Goal: Navigation & Orientation: Find specific page/section

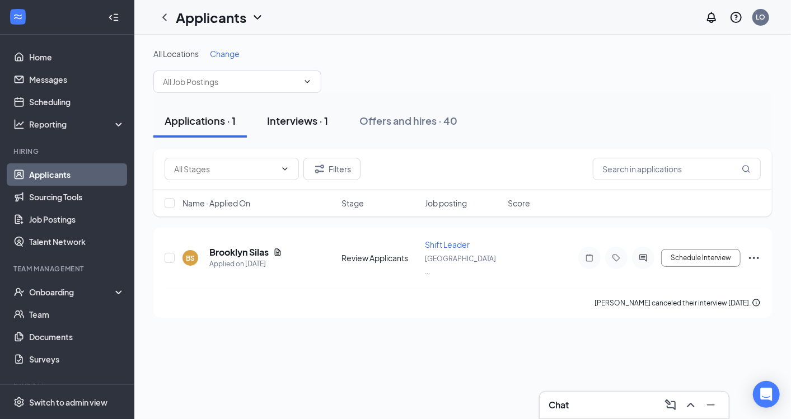
click at [306, 128] on button "Interviews · 1" at bounding box center [297, 121] width 83 height 34
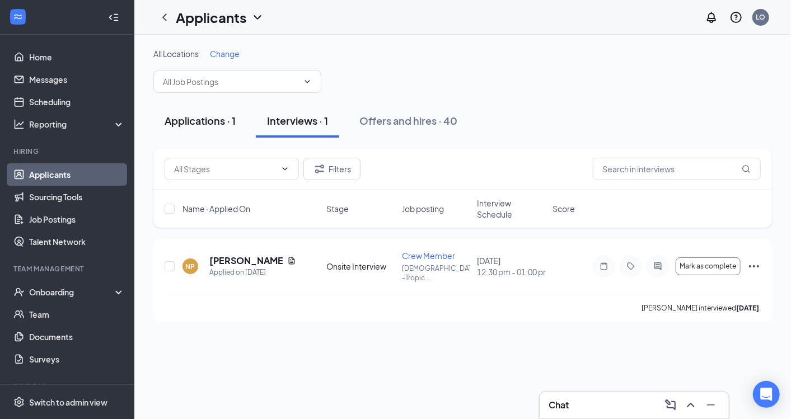
click at [220, 125] on div "Applications · 1" at bounding box center [200, 121] width 71 height 14
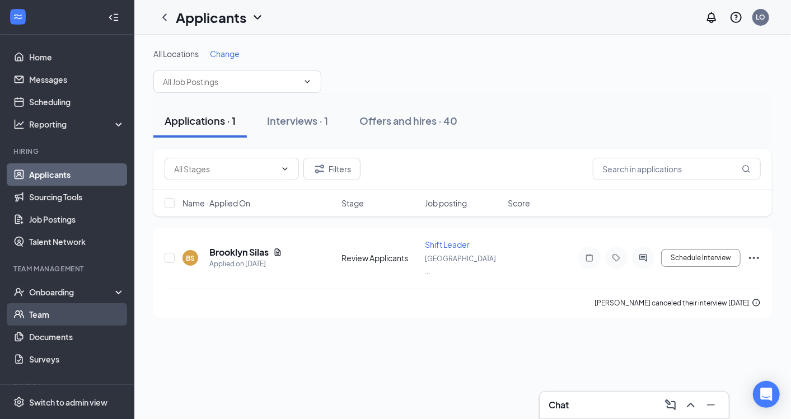
click at [67, 309] on link "Team" at bounding box center [77, 314] width 96 height 22
